Goal: Check status

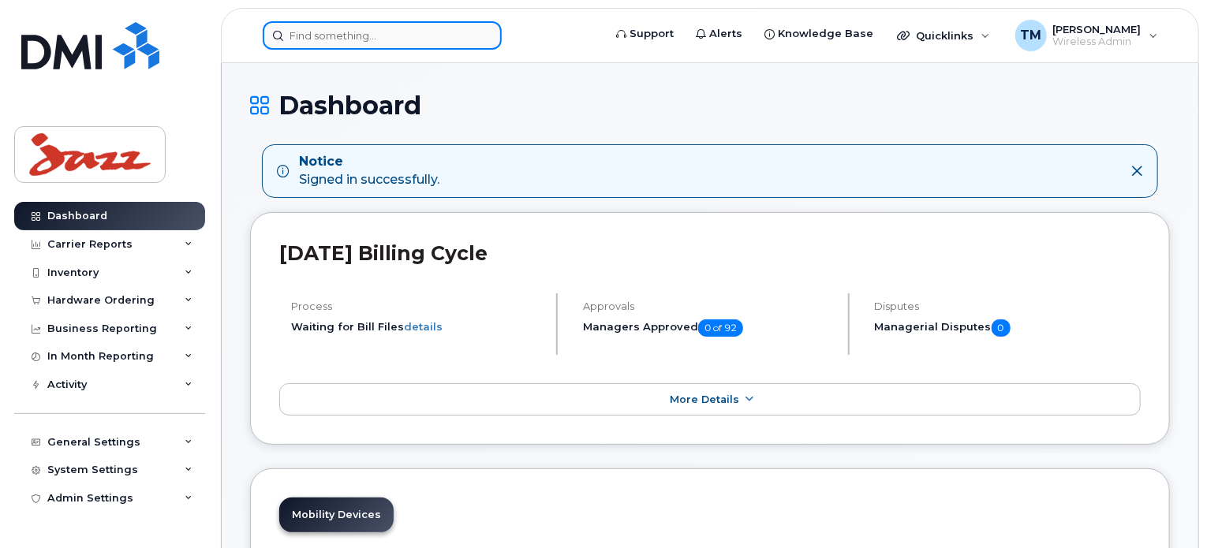
click at [369, 36] on input at bounding box center [382, 35] width 239 height 28
paste input "DLXR30BKGHMK"
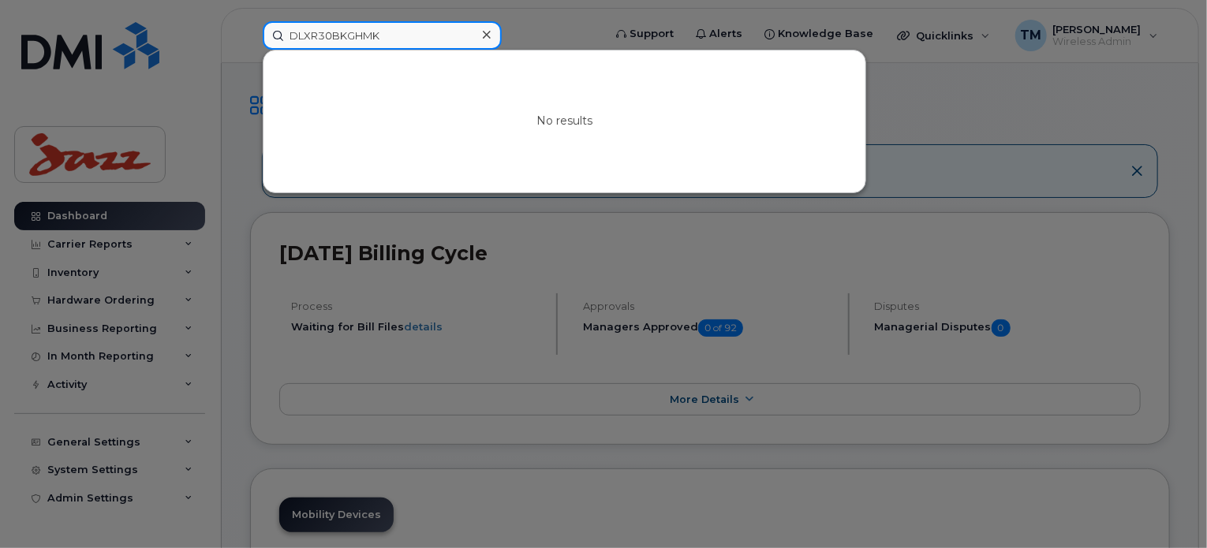
type input "DLXR30BKGHMK"
drag, startPoint x: 410, startPoint y: 24, endPoint x: 215, endPoint y: 47, distance: 196.9
click at [250, 47] on div "DLXR30BKGHMK No results" at bounding box center [427, 35] width 355 height 28
click at [483, 40] on icon at bounding box center [487, 34] width 8 height 13
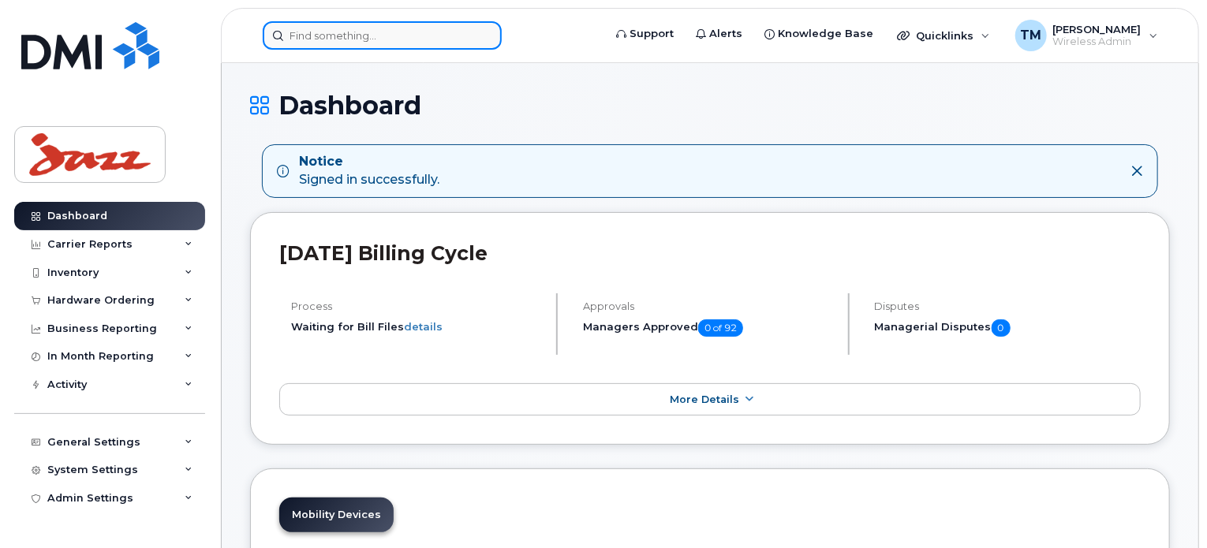
click at [428, 37] on input at bounding box center [382, 35] width 239 height 28
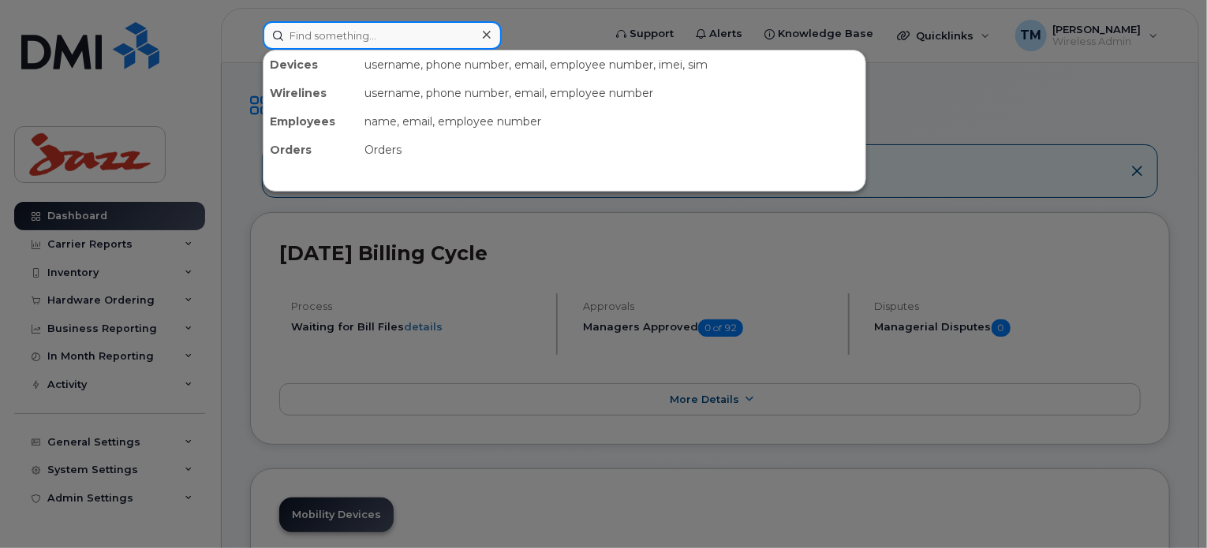
paste input "9024768097"
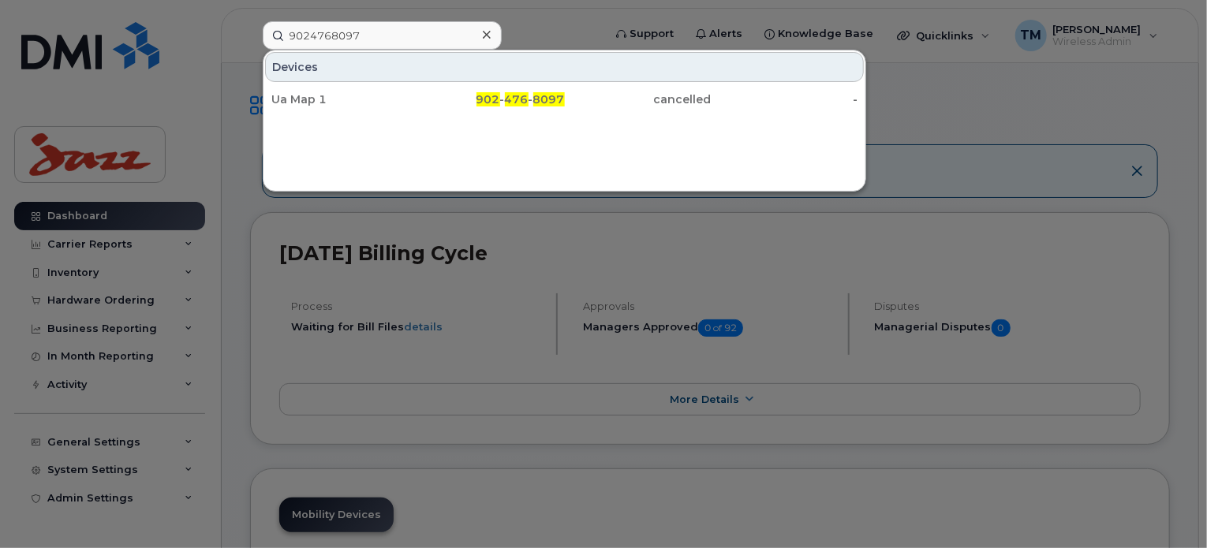
drag, startPoint x: 1075, startPoint y: 125, endPoint x: 1026, endPoint y: 125, distance: 48.9
click at [1075, 125] on div at bounding box center [603, 274] width 1207 height 548
click at [416, 40] on input "9024768097" at bounding box center [382, 35] width 239 height 28
drag, startPoint x: 358, startPoint y: 44, endPoint x: 205, endPoint y: 44, distance: 153.1
click at [250, 44] on div "9024768097 Devices Ua Map 1 902 - 476 - 8097 cancelled -" at bounding box center [427, 35] width 355 height 28
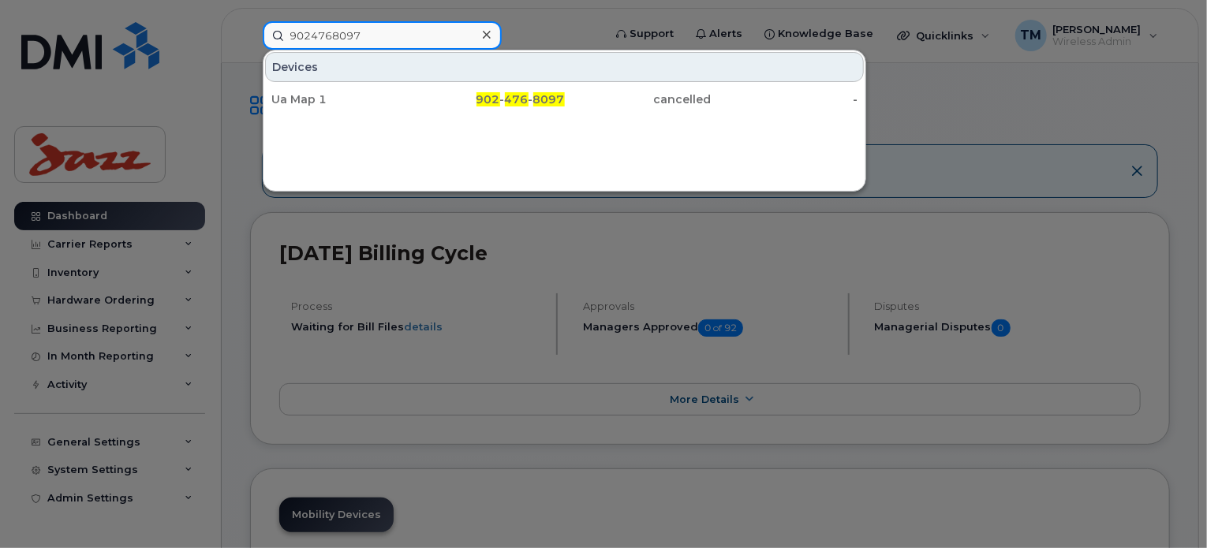
paste input "838240"
type input "9024838240"
click at [489, 37] on icon at bounding box center [487, 34] width 8 height 13
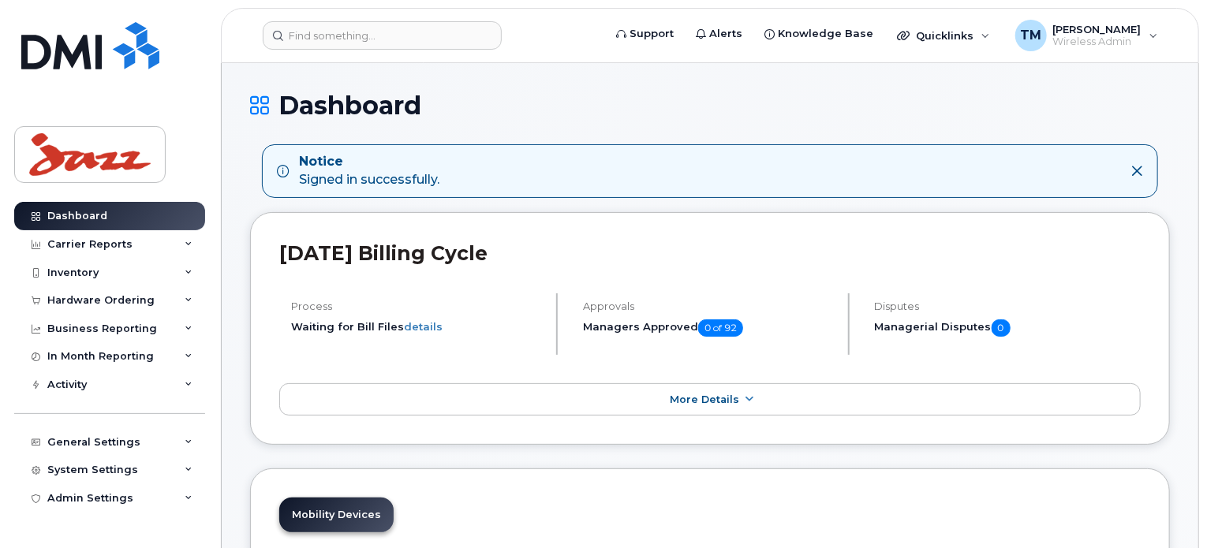
click at [378, 59] on header "Support Alerts Knowledge Base Quicklinks Suspend / Cancel Device Change SIM Car…" at bounding box center [710, 35] width 978 height 55
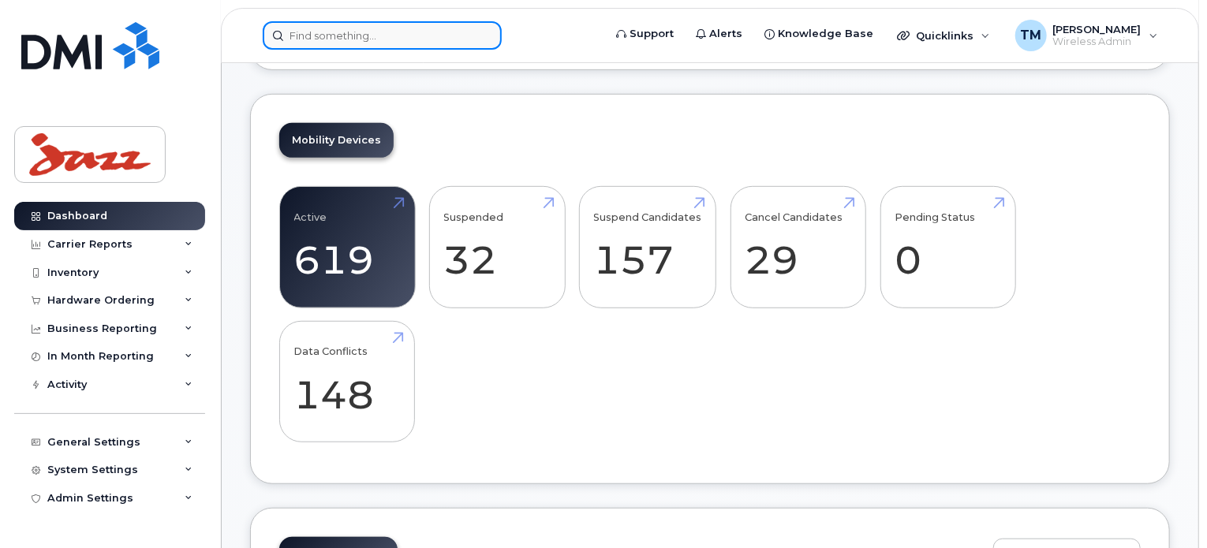
click at [394, 32] on input at bounding box center [382, 35] width 239 height 28
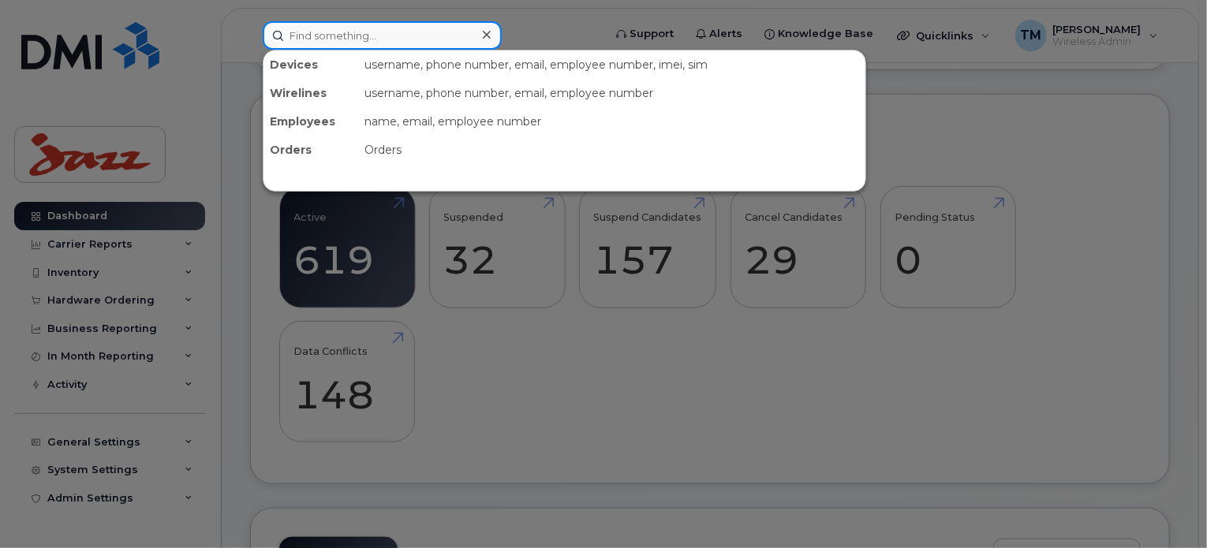
scroll to position [480, 0]
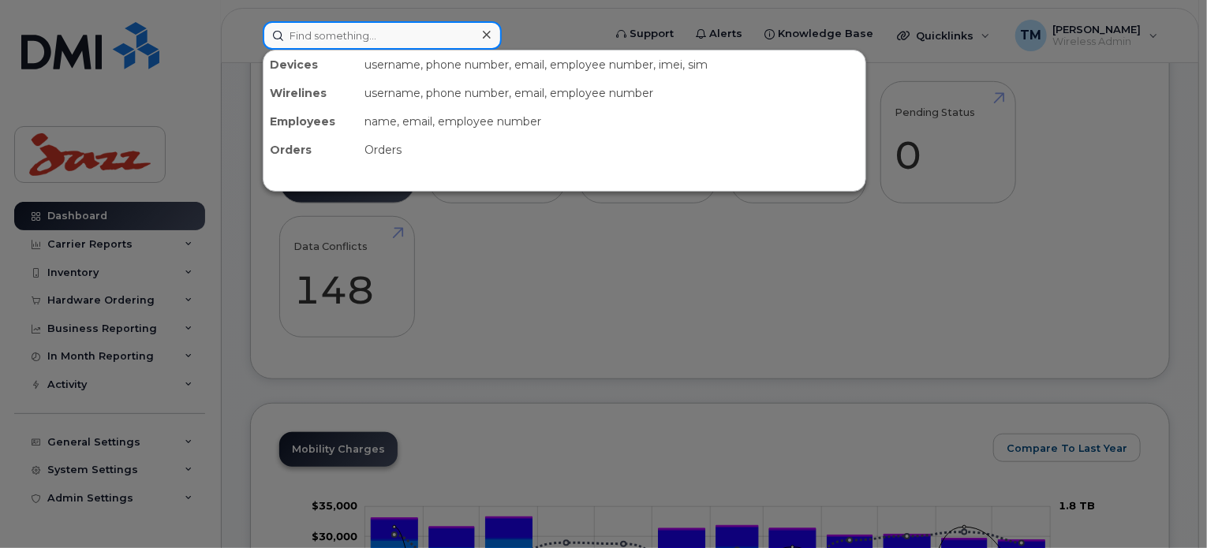
paste input "9022194213"
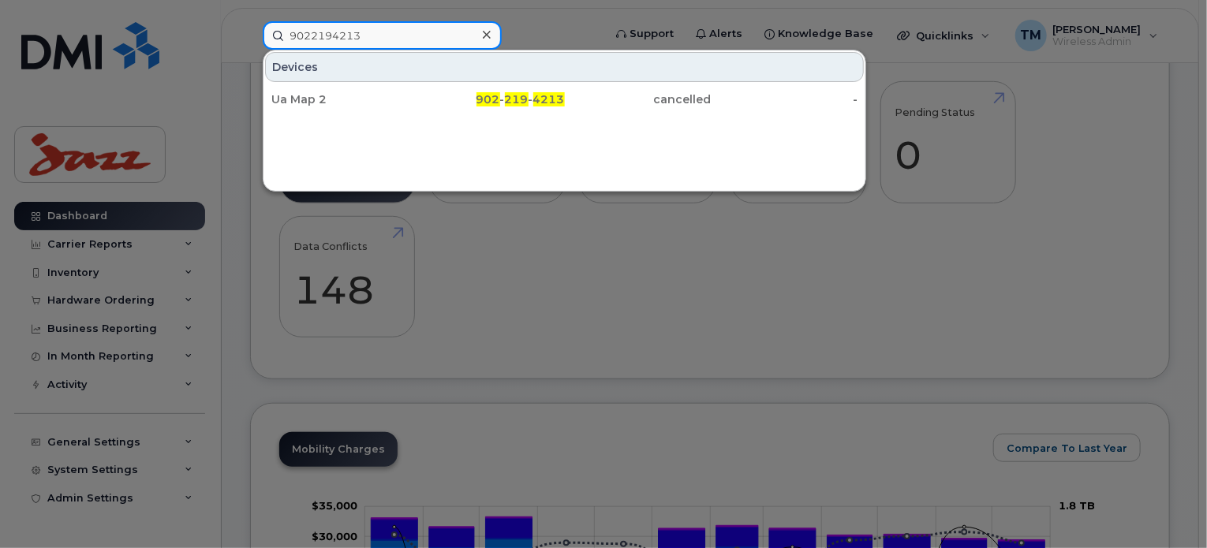
type input "9022194213"
click at [484, 39] on icon at bounding box center [487, 34] width 8 height 13
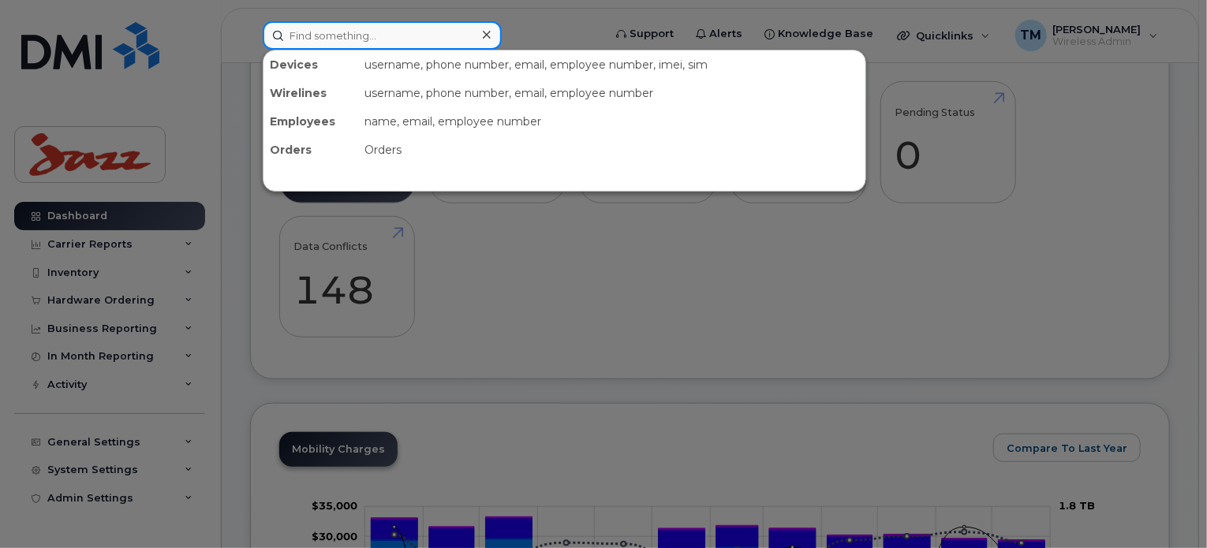
click at [398, 36] on input at bounding box center [382, 35] width 239 height 28
paste input "359476081717034"
type input "359476081717034"
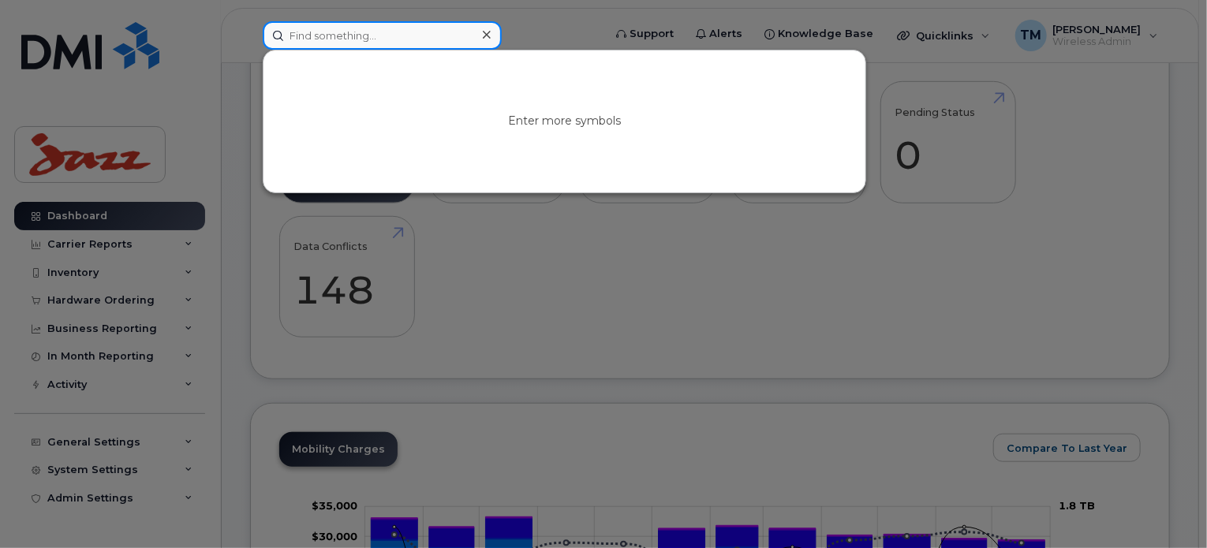
paste input "9022378936"
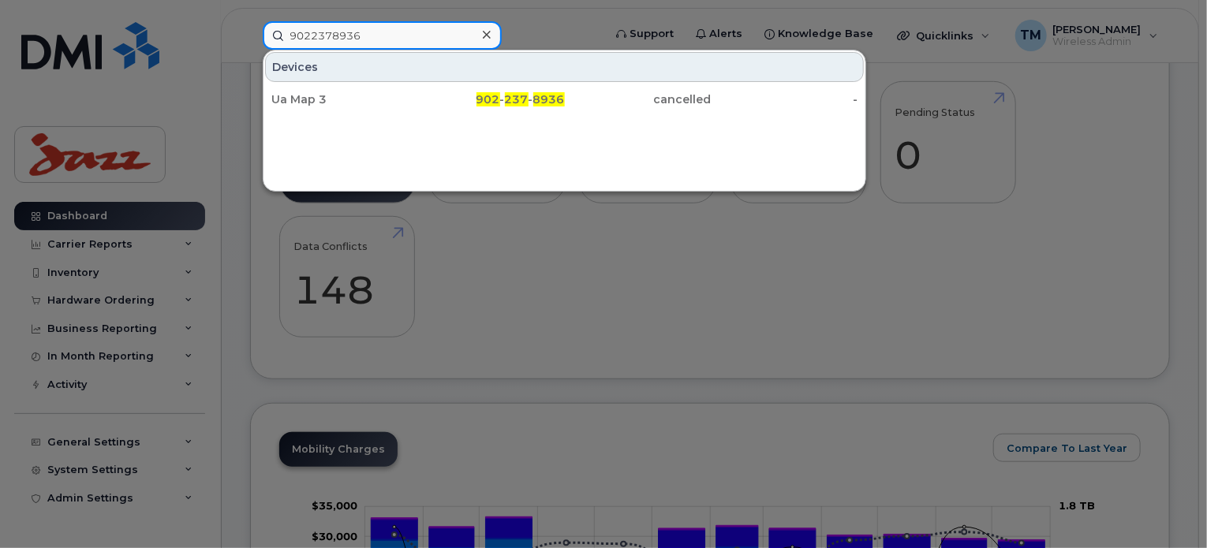
type input "9022378936"
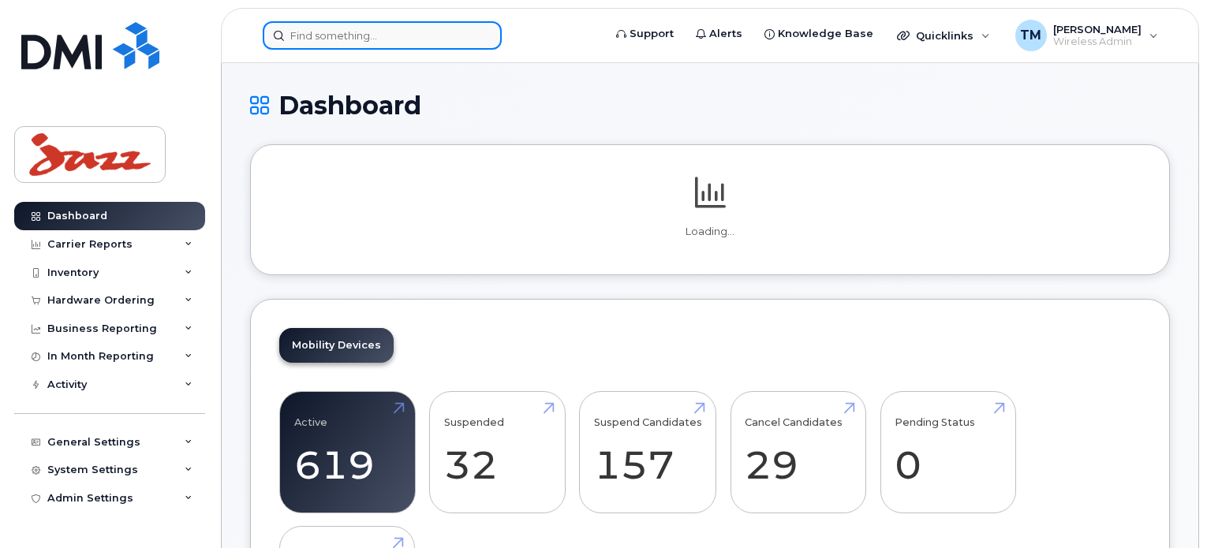
click at [382, 33] on input at bounding box center [382, 35] width 239 height 28
paste input "9022378936"
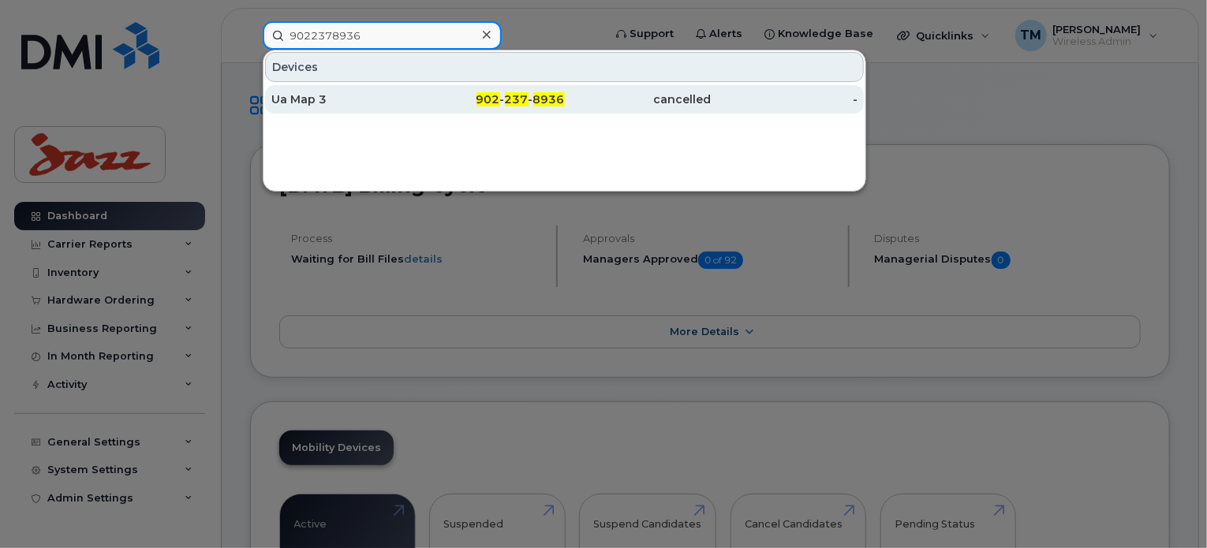
type input "9022378936"
click at [379, 103] on div "Ua Map 3" at bounding box center [344, 100] width 147 height 16
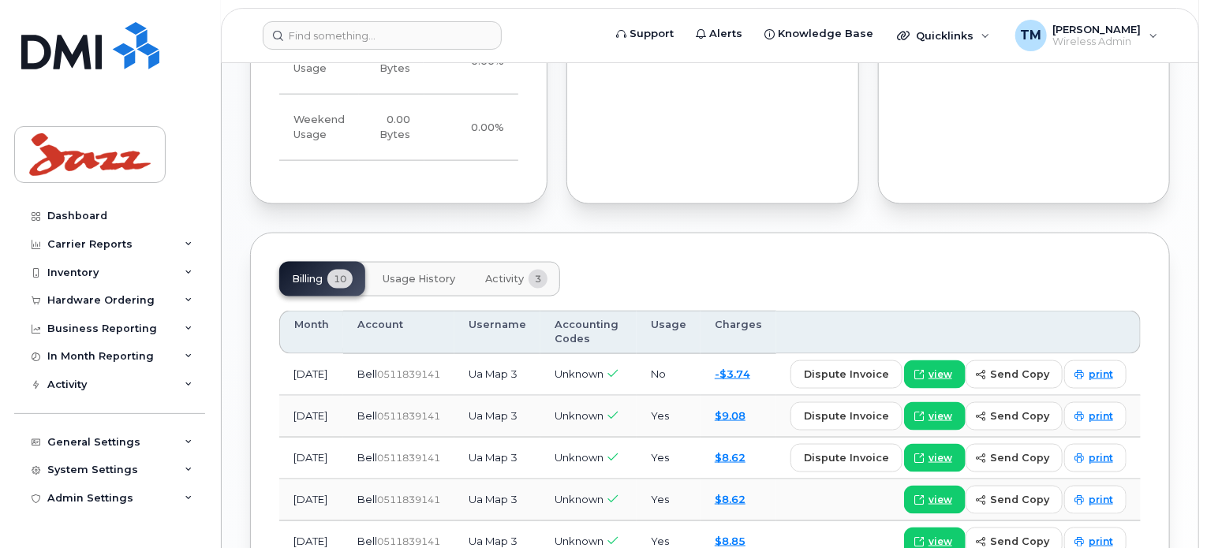
scroll to position [1012, 0]
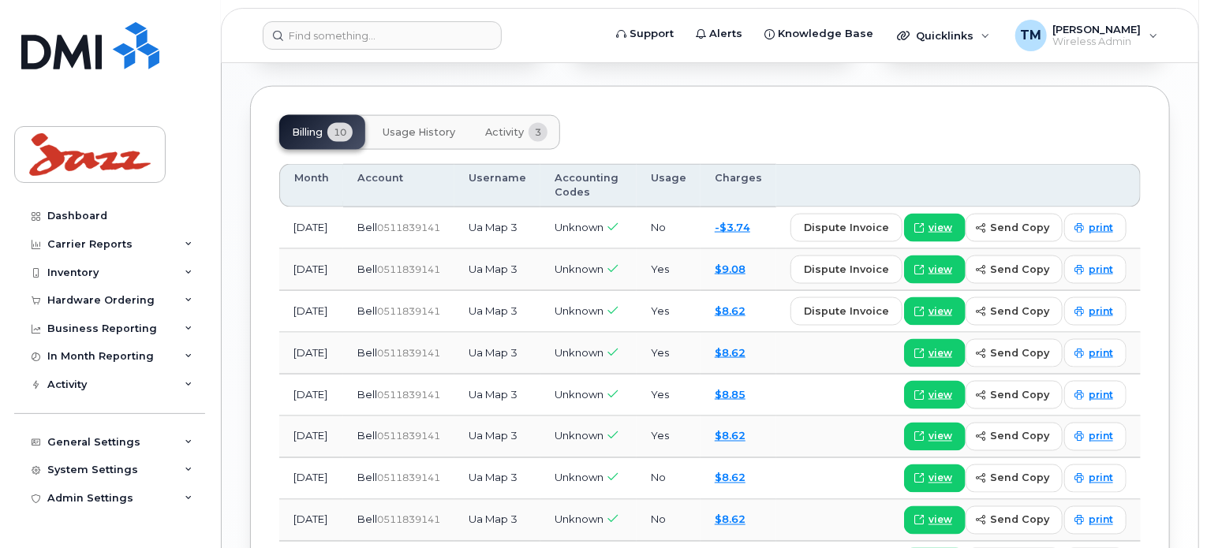
click at [492, 126] on span "Activity" at bounding box center [504, 132] width 39 height 13
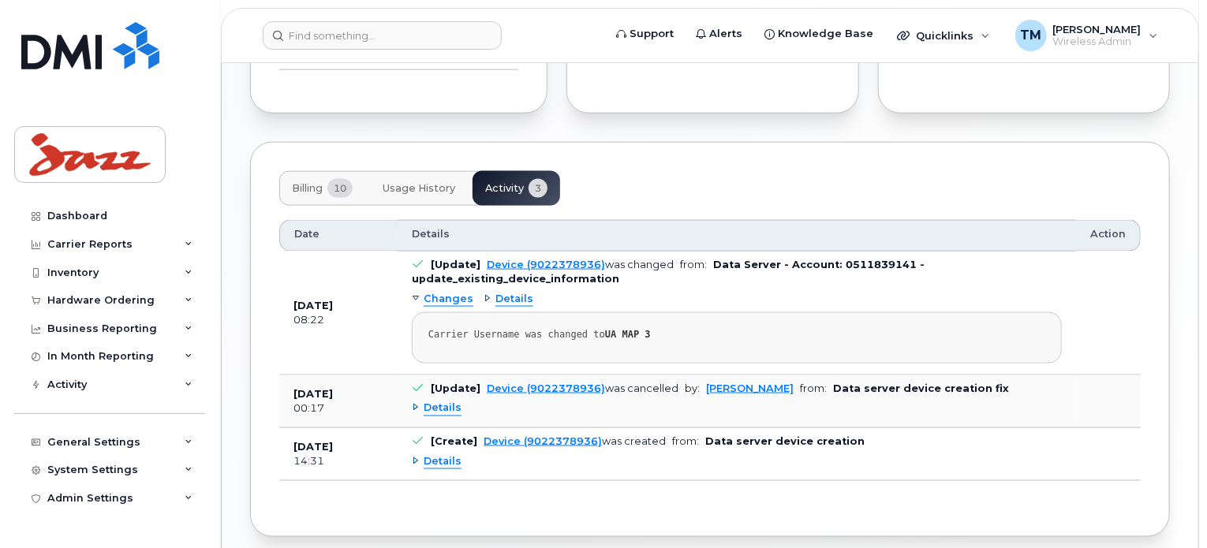
scroll to position [1091, 0]
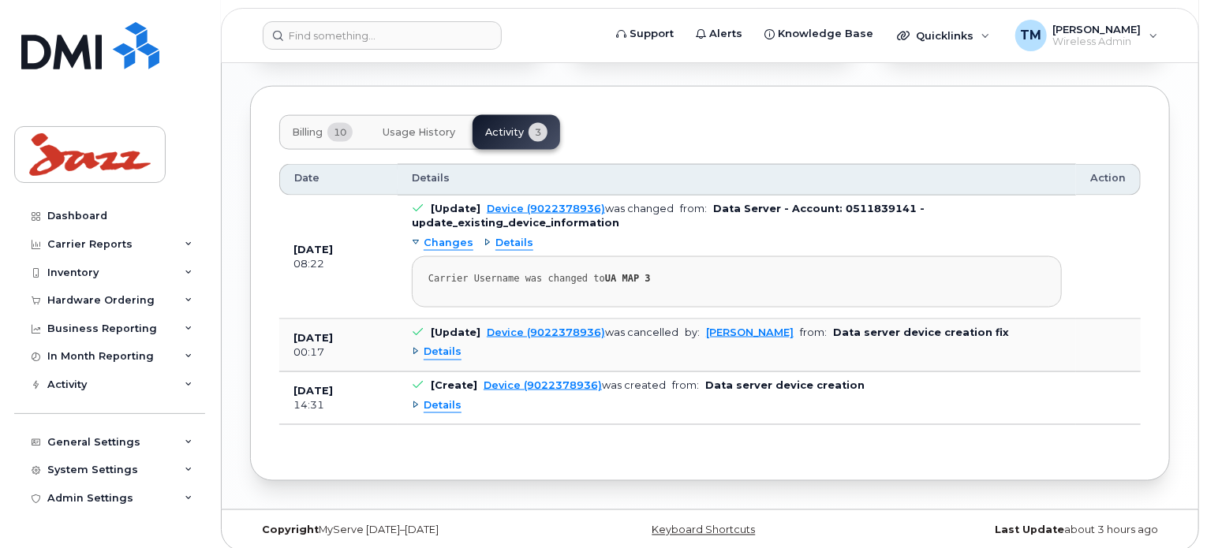
click at [436, 345] on span "Details" at bounding box center [443, 352] width 38 height 15
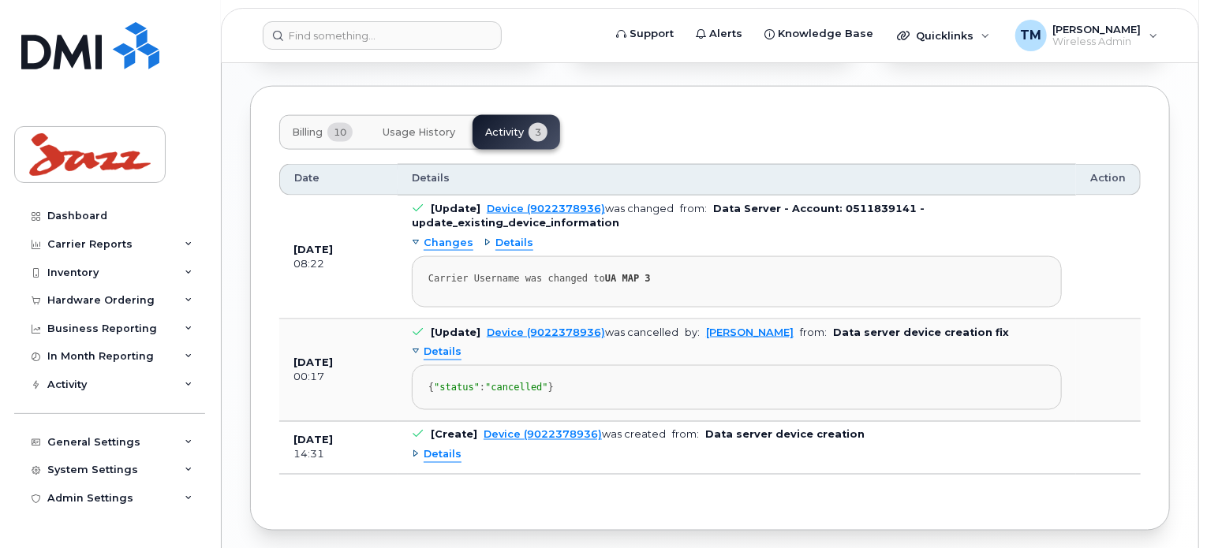
click at [448, 463] on span "Details" at bounding box center [443, 455] width 38 height 15
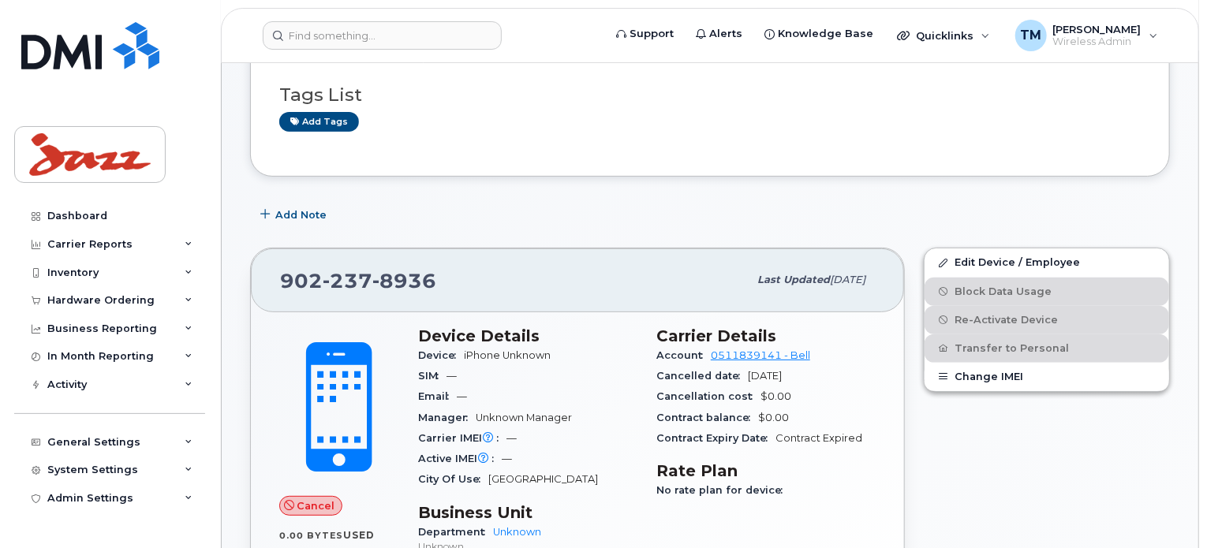
scroll to position [0, 0]
